Goal: Task Accomplishment & Management: Use online tool/utility

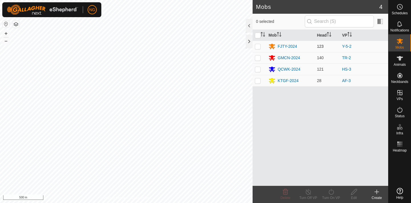
click at [258, 46] on p-checkbox at bounding box center [258, 46] width 6 height 5
checkbox input "true"
click at [330, 192] on icon at bounding box center [331, 191] width 7 height 7
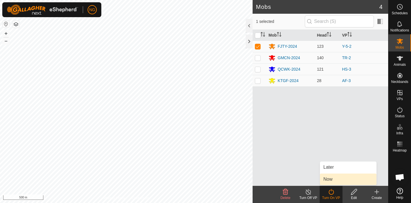
click at [334, 178] on link "Now" at bounding box center [348, 178] width 57 height 11
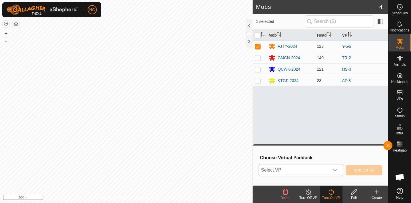
click at [335, 169] on icon "dropdown trigger" at bounding box center [335, 170] width 5 height 5
click at [334, 168] on icon "dropdown trigger" at bounding box center [335, 170] width 5 height 5
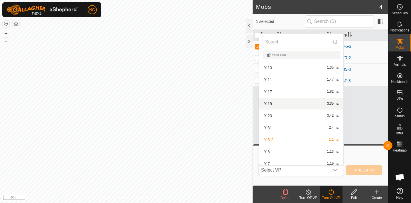
scroll to position [395, 0]
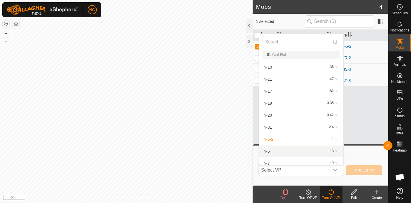
click at [296, 152] on li "Y-6 1.13 ha" at bounding box center [301, 150] width 84 height 11
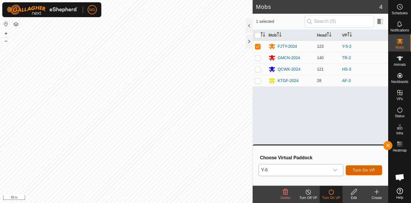
click at [359, 169] on span "Turn On VP" at bounding box center [364, 170] width 22 height 5
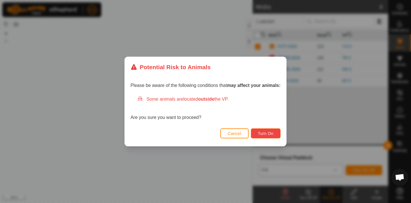
click at [270, 134] on span "Turn On" at bounding box center [265, 133] width 15 height 5
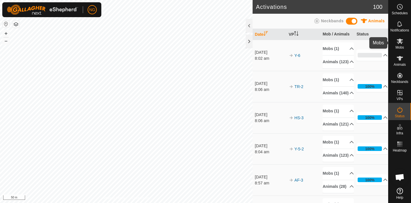
click at [399, 41] on icon at bounding box center [400, 41] width 6 height 5
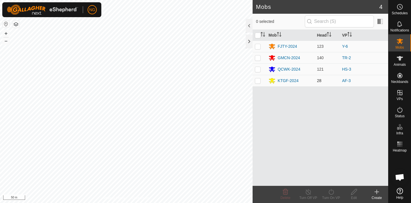
click at [258, 79] on p-checkbox at bounding box center [258, 80] width 6 height 5
checkbox input "true"
click at [332, 191] on icon at bounding box center [331, 191] width 7 height 7
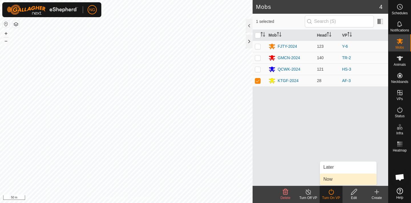
click at [334, 178] on link "Now" at bounding box center [348, 178] width 57 height 11
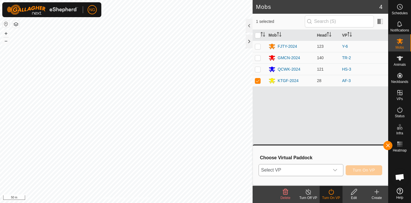
click at [335, 169] on icon "dropdown trigger" at bounding box center [335, 170] width 5 height 5
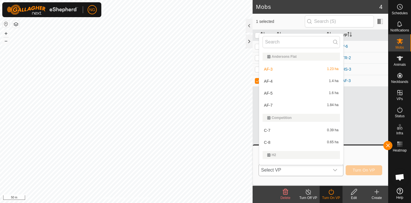
scroll to position [9, 0]
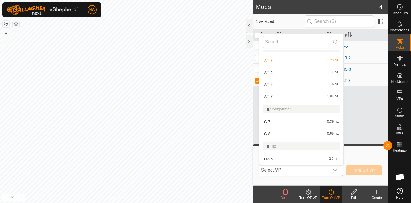
click at [296, 69] on li "AF-4 1.4 ha" at bounding box center [301, 72] width 84 height 11
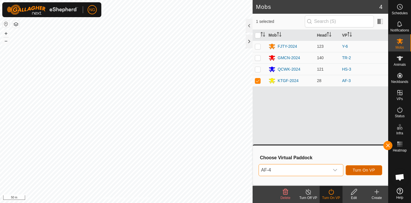
click at [358, 170] on span "Turn On VP" at bounding box center [364, 170] width 22 height 5
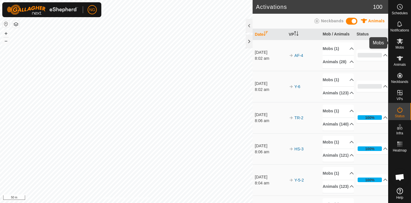
click at [400, 42] on icon at bounding box center [400, 41] width 6 height 5
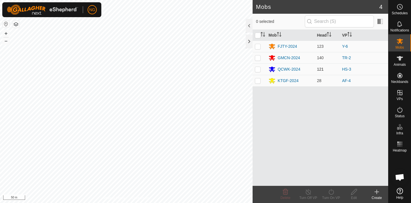
click at [259, 69] on p-checkbox at bounding box center [258, 69] width 6 height 5
checkbox input "true"
click at [331, 190] on icon at bounding box center [331, 191] width 7 height 7
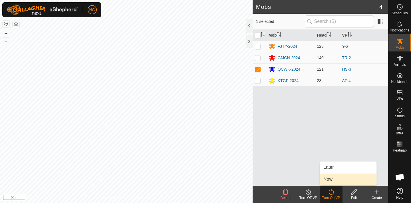
click at [330, 177] on link "Now" at bounding box center [348, 178] width 57 height 11
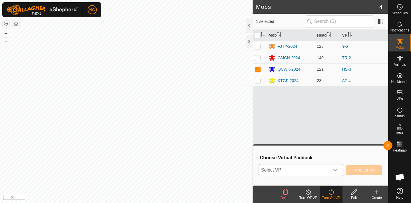
click at [334, 170] on icon "dropdown trigger" at bounding box center [335, 170] width 4 height 2
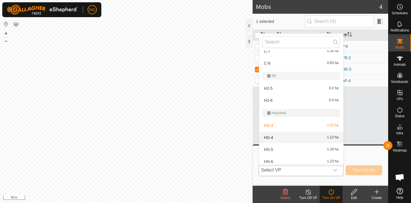
scroll to position [84, 0]
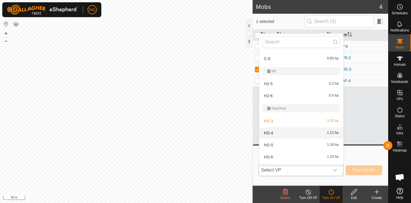
click at [284, 133] on li "HS-4 1.12 ha" at bounding box center [301, 132] width 84 height 11
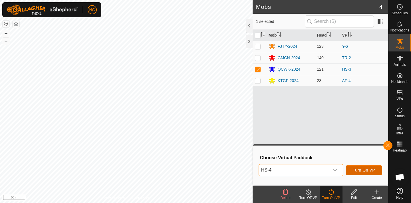
click at [360, 168] on span "Turn On VP" at bounding box center [364, 170] width 22 height 5
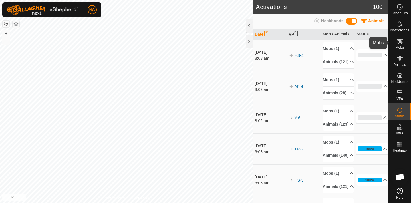
click at [400, 40] on icon at bounding box center [400, 41] width 6 height 5
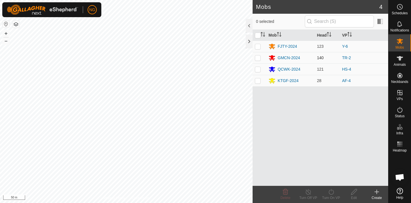
click at [259, 58] on p-checkbox at bounding box center [258, 57] width 6 height 5
checkbox input "true"
click at [331, 191] on icon at bounding box center [331, 191] width 7 height 7
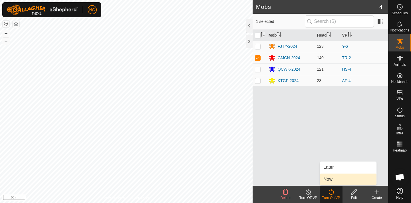
click at [331, 182] on link "Now" at bounding box center [348, 178] width 57 height 11
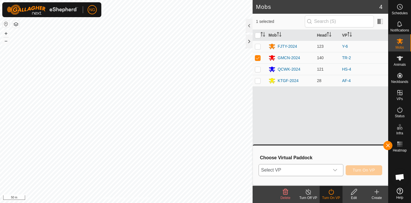
click at [334, 170] on icon "dropdown trigger" at bounding box center [335, 170] width 5 height 5
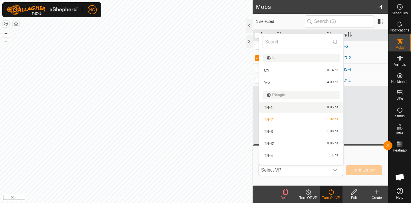
scroll to position [233, 0]
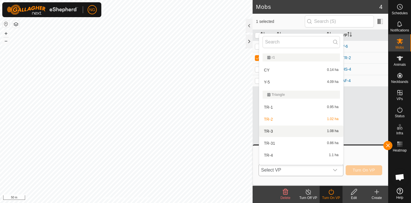
click at [290, 130] on li "TR-3 1.08 ha" at bounding box center [301, 130] width 84 height 11
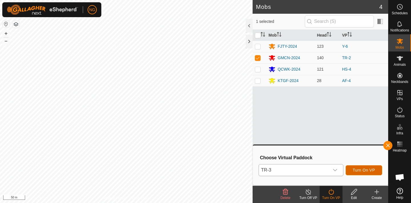
click at [361, 168] on span "Turn On VP" at bounding box center [364, 170] width 22 height 5
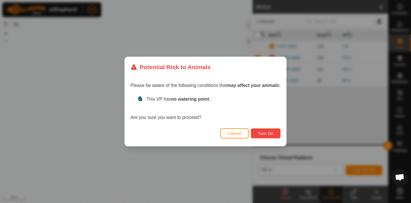
click at [264, 132] on span "Turn On" at bounding box center [265, 133] width 15 height 5
